Goal: Information Seeking & Learning: Learn about a topic

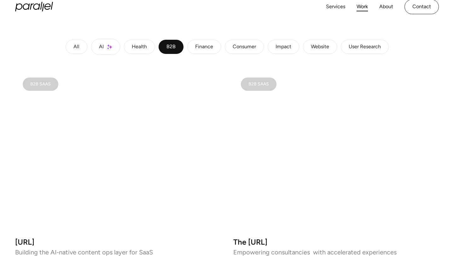
scroll to position [111, 0]
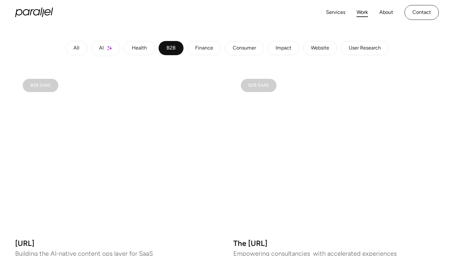
click at [105, 47] on link "AI" at bounding box center [105, 48] width 29 height 16
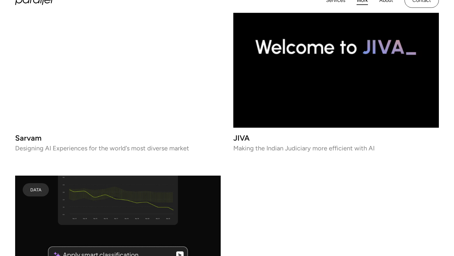
scroll to position [1099, 0]
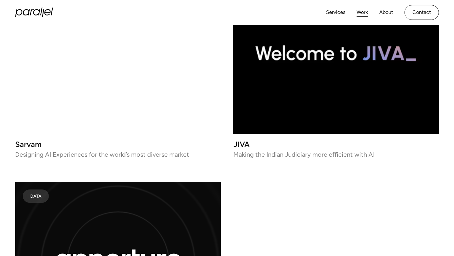
click at [27, 145] on h3 "Sarvam" at bounding box center [118, 144] width 206 height 5
click at [72, 88] on video at bounding box center [118, 53] width 206 height 162
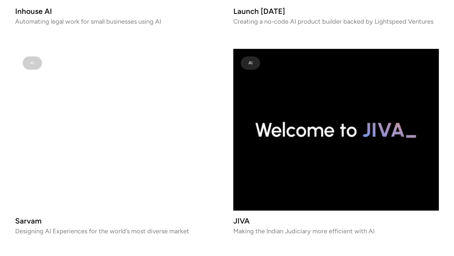
scroll to position [1023, 0]
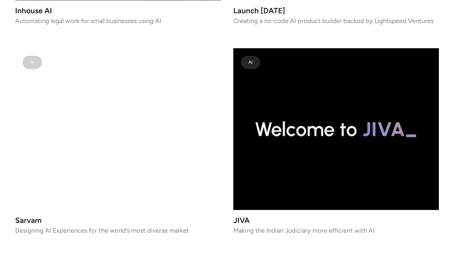
click at [41, 221] on h3 "Sarvam" at bounding box center [118, 220] width 206 height 5
click at [246, 220] on h3 "JIVA" at bounding box center [336, 220] width 206 height 5
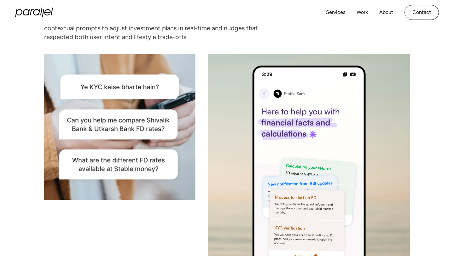
scroll to position [1535, 0]
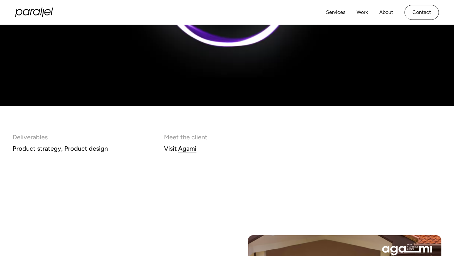
scroll to position [175, 0]
click at [186, 150] on div "Agami" at bounding box center [187, 148] width 18 height 11
